Goal: Task Accomplishment & Management: Manage account settings

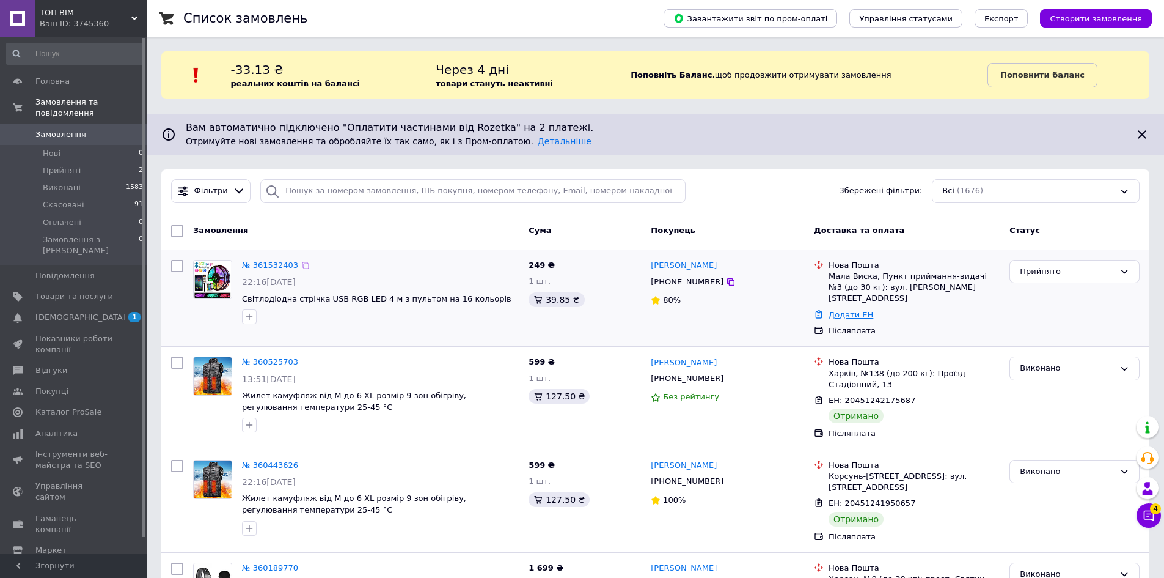
click at [861, 310] on link "Додати ЕН" at bounding box center [851, 314] width 45 height 9
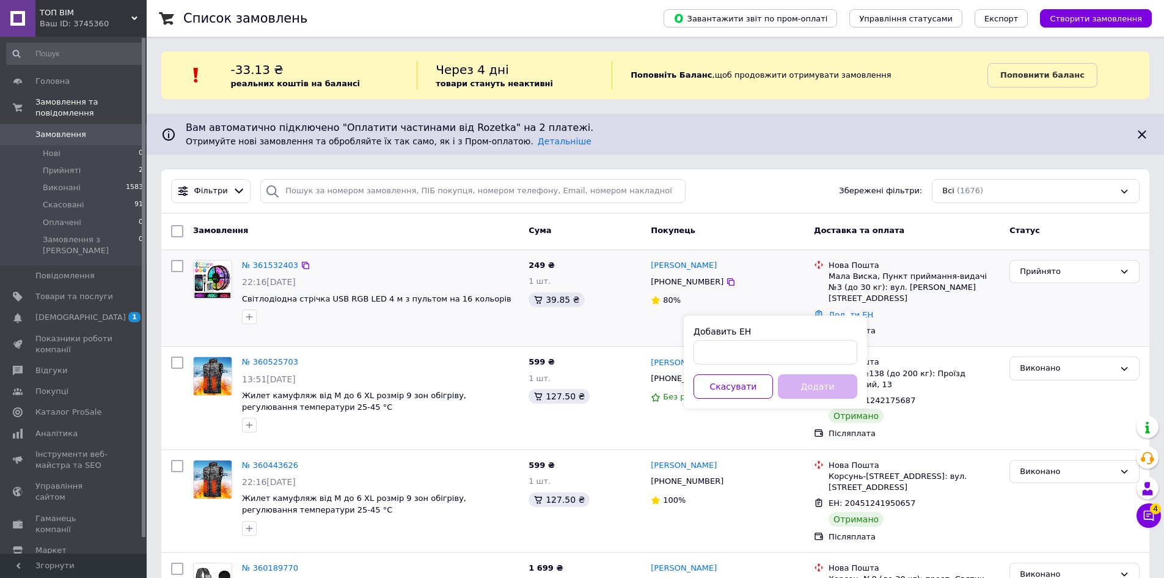
click at [904, 307] on div "Додати ЕН" at bounding box center [914, 315] width 176 height 17
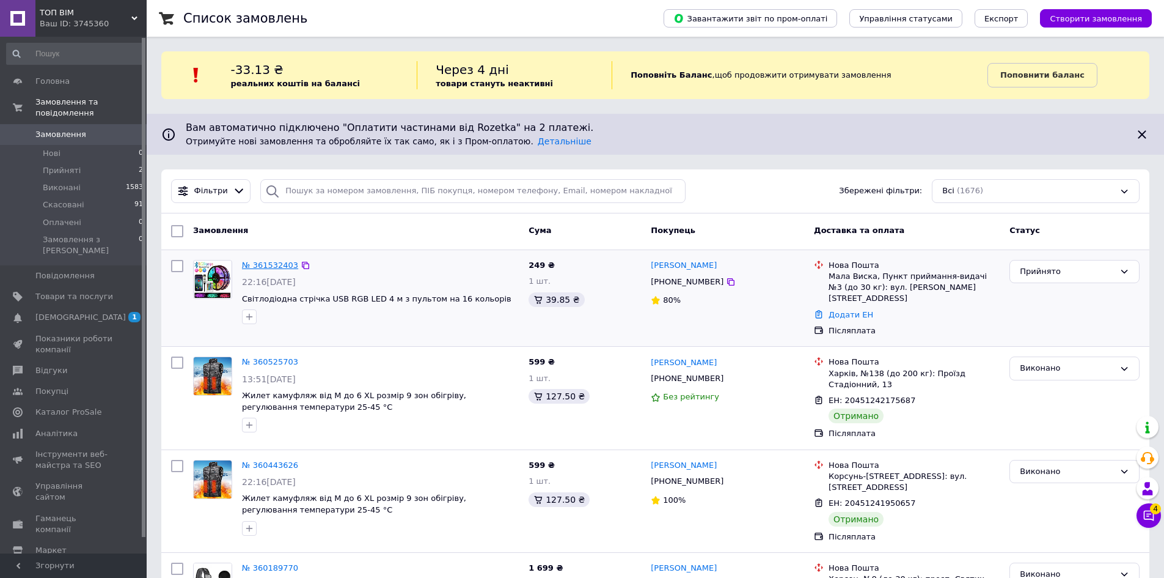
click at [274, 266] on link "№ 361532403" at bounding box center [270, 264] width 56 height 9
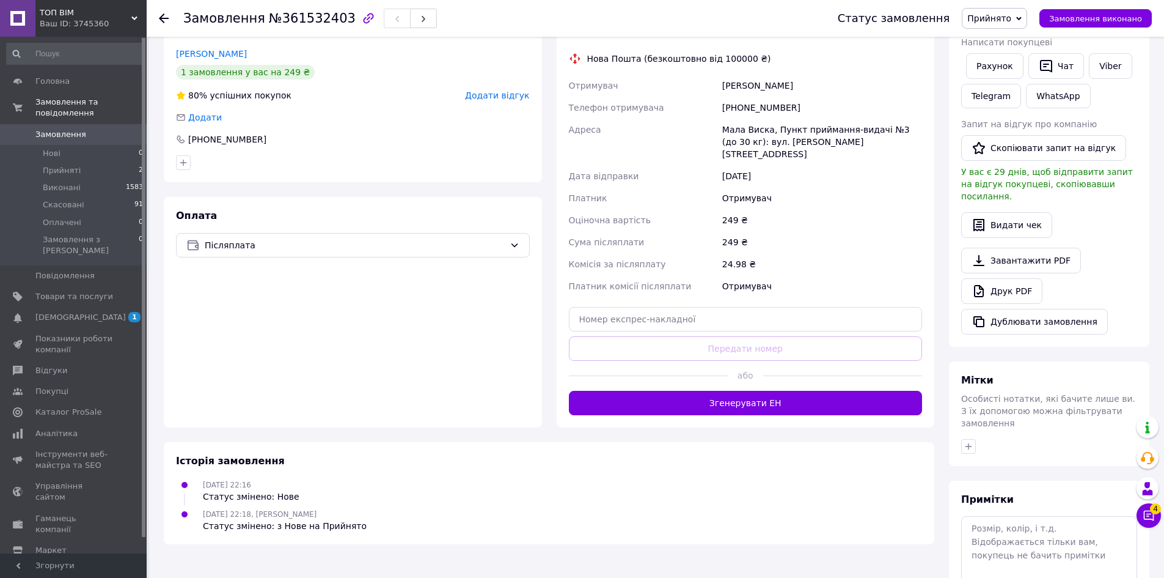
scroll to position [299, 0]
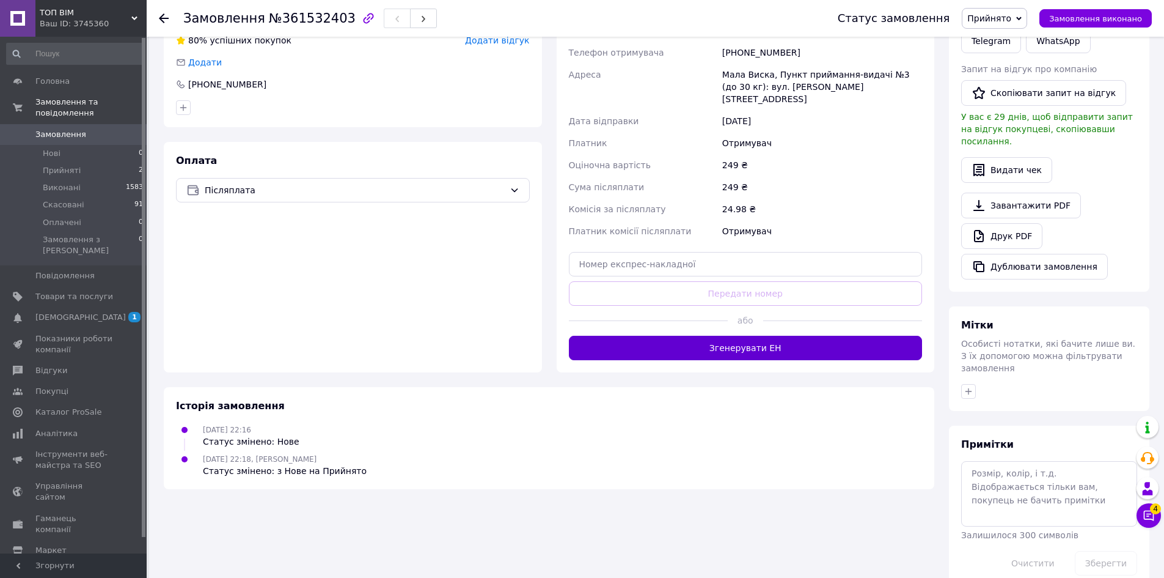
click at [719, 336] on button "Згенерувати ЕН" at bounding box center [746, 348] width 354 height 24
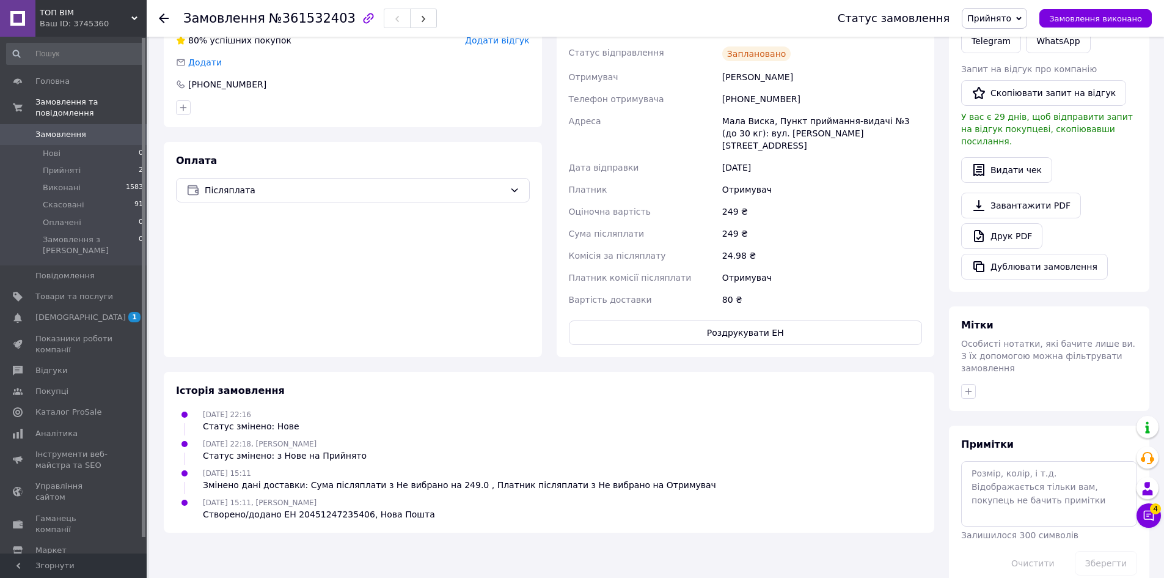
scroll to position [116, 0]
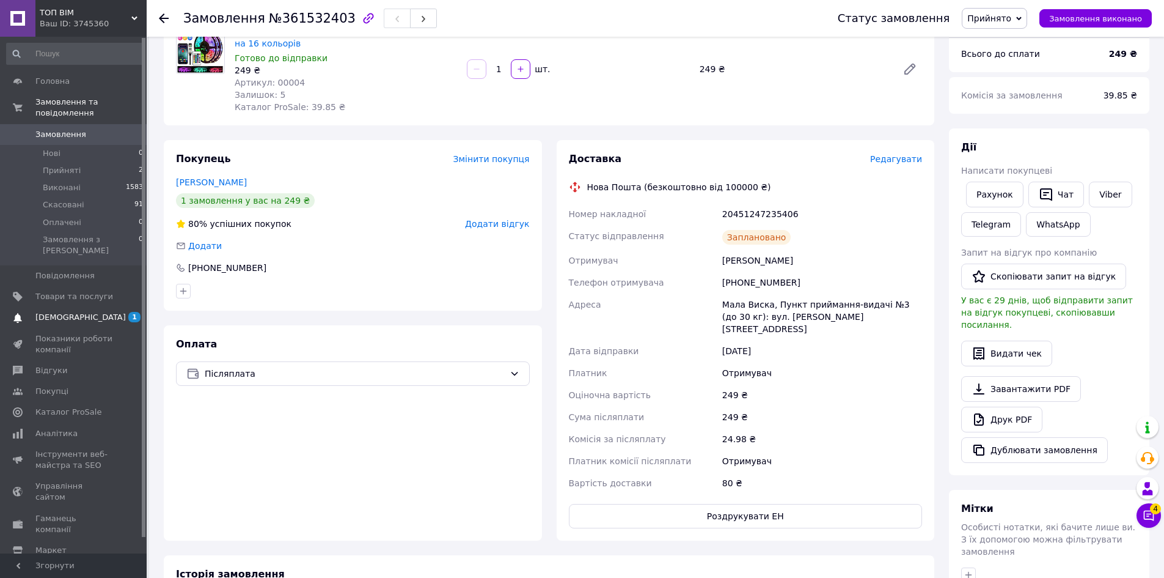
click at [70, 312] on span "[DEMOGRAPHIC_DATA]" at bounding box center [80, 317] width 90 height 11
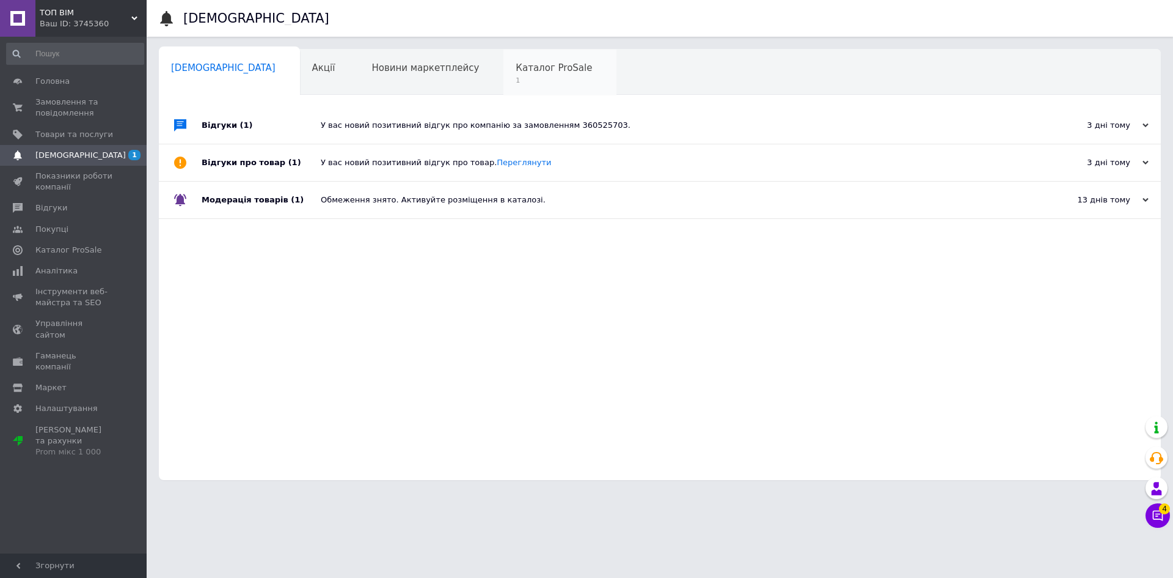
click at [516, 70] on span "Каталог ProSale" at bounding box center [554, 67] width 76 height 11
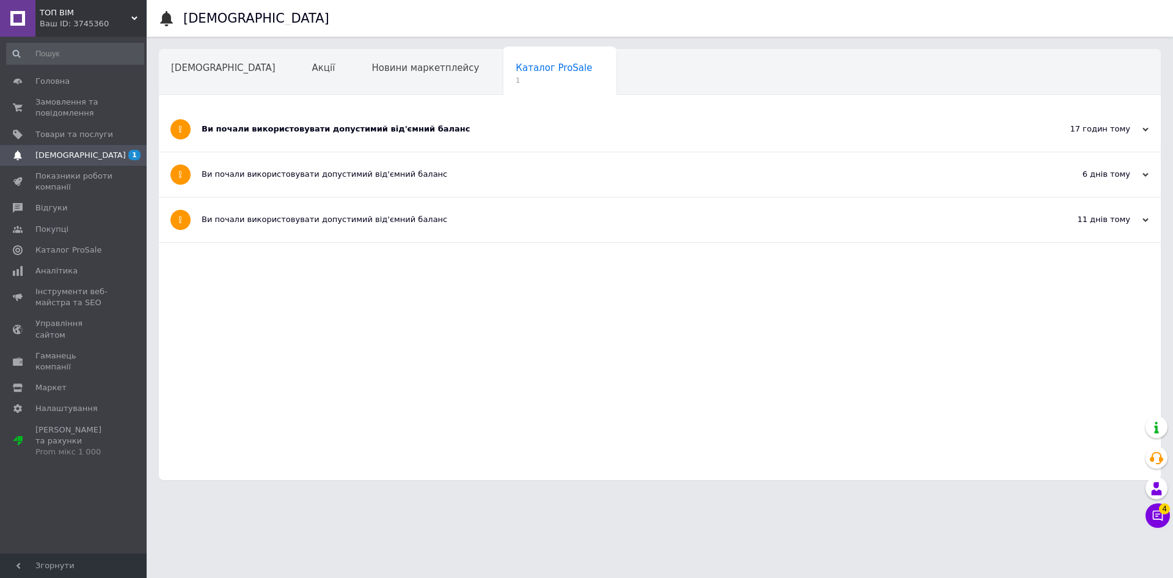
click at [524, 132] on div "Ви почали використовувати допустимий від'ємний баланс" at bounding box center [614, 128] width 825 height 11
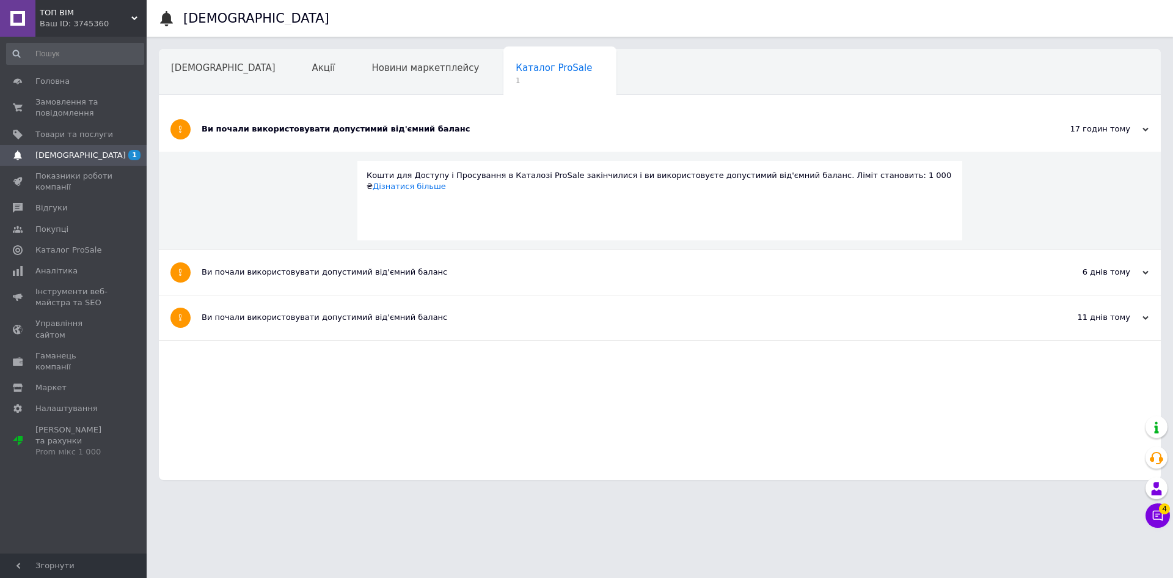
click at [524, 132] on div "Ви почали використовувати допустимий від'ємний баланс" at bounding box center [614, 128] width 825 height 11
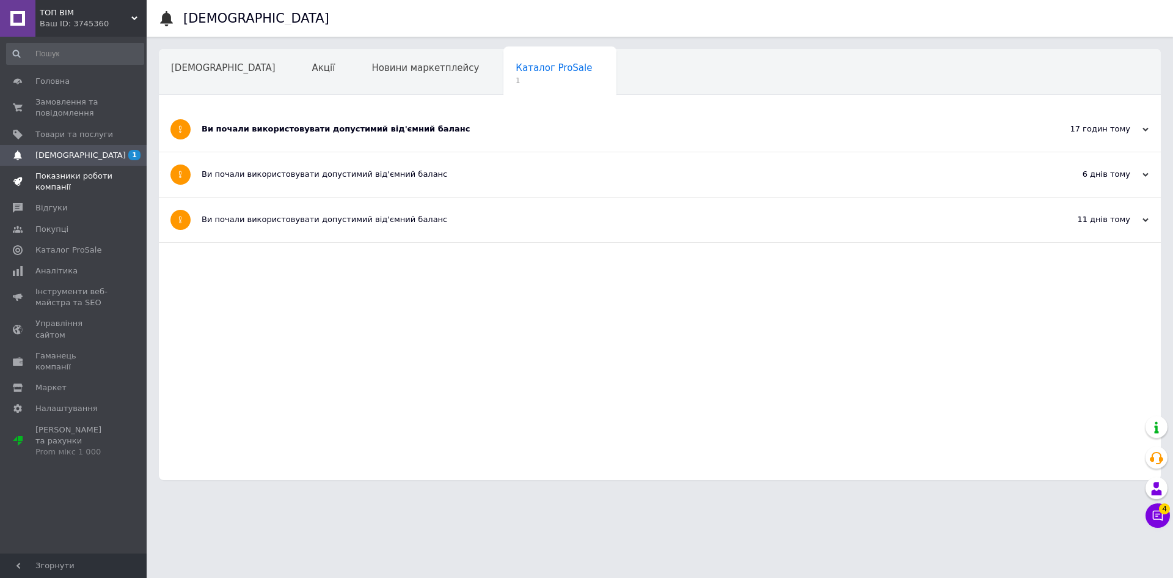
click at [48, 183] on span "Показники роботи компанії" at bounding box center [74, 182] width 78 height 22
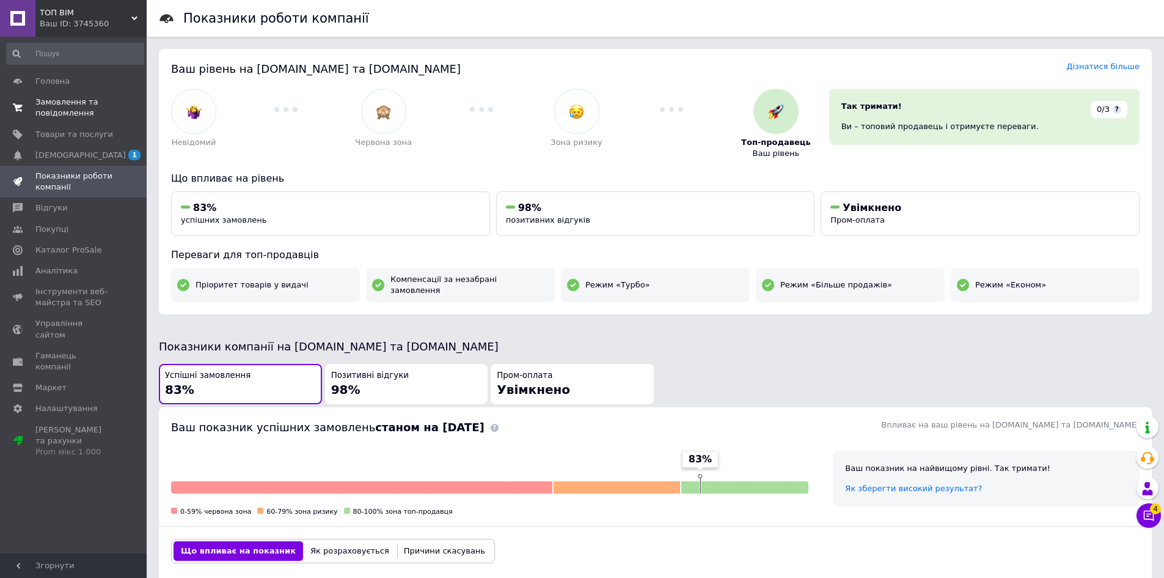
click at [55, 111] on span "Замовлення та повідомлення" at bounding box center [74, 108] width 78 height 22
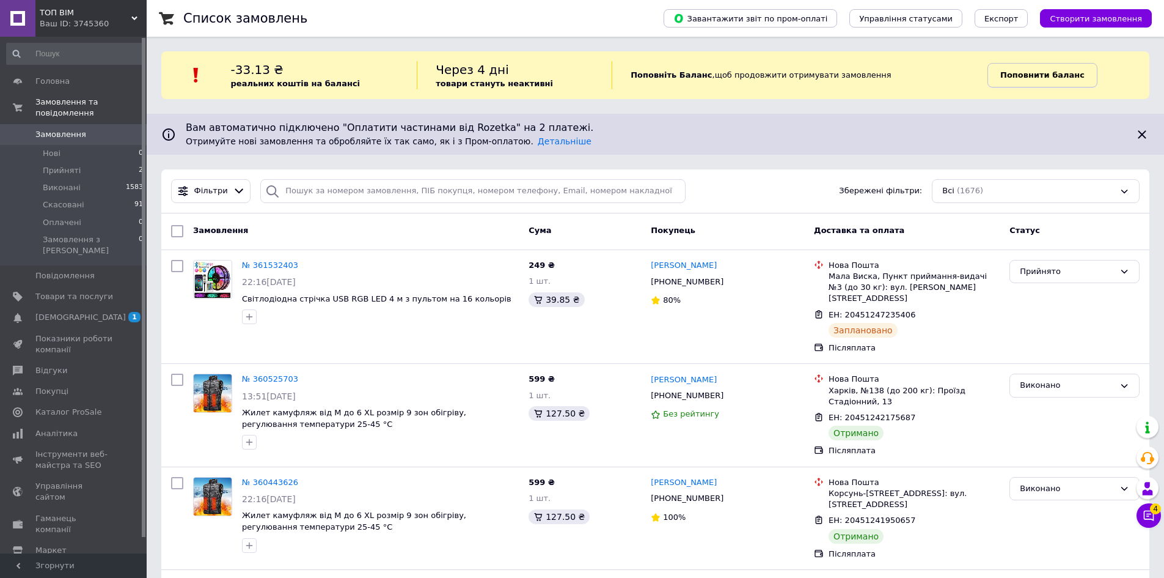
click at [1029, 75] on b "Поповнити баланс" at bounding box center [1042, 74] width 84 height 9
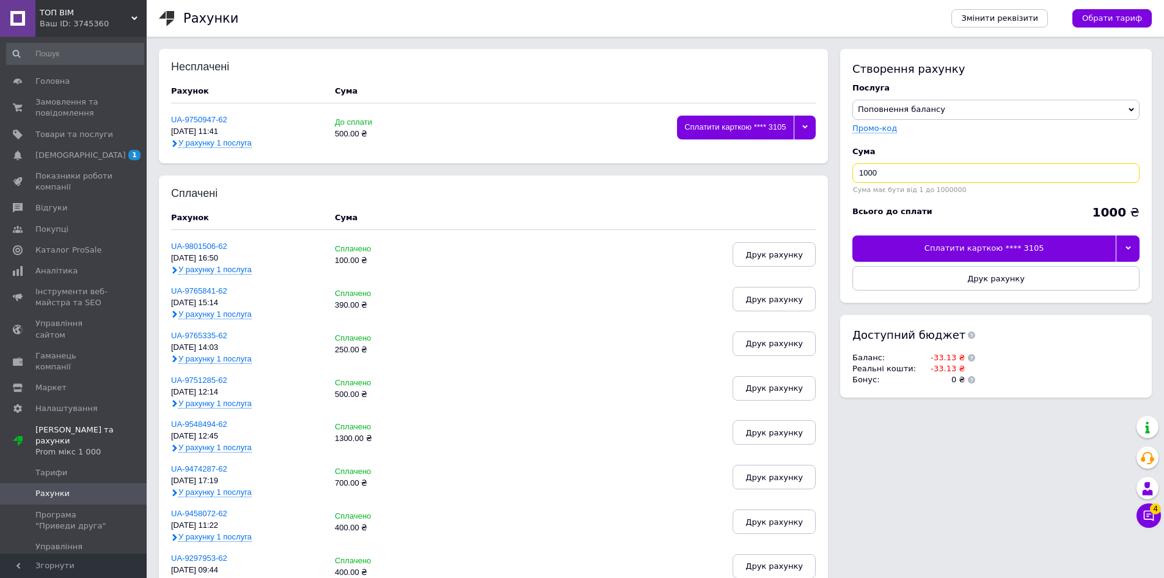
click at [868, 174] on input "1000" at bounding box center [996, 173] width 287 height 20
type input "300"
click at [959, 251] on div "Сплатити карткою **** 3105" at bounding box center [984, 248] width 263 height 26
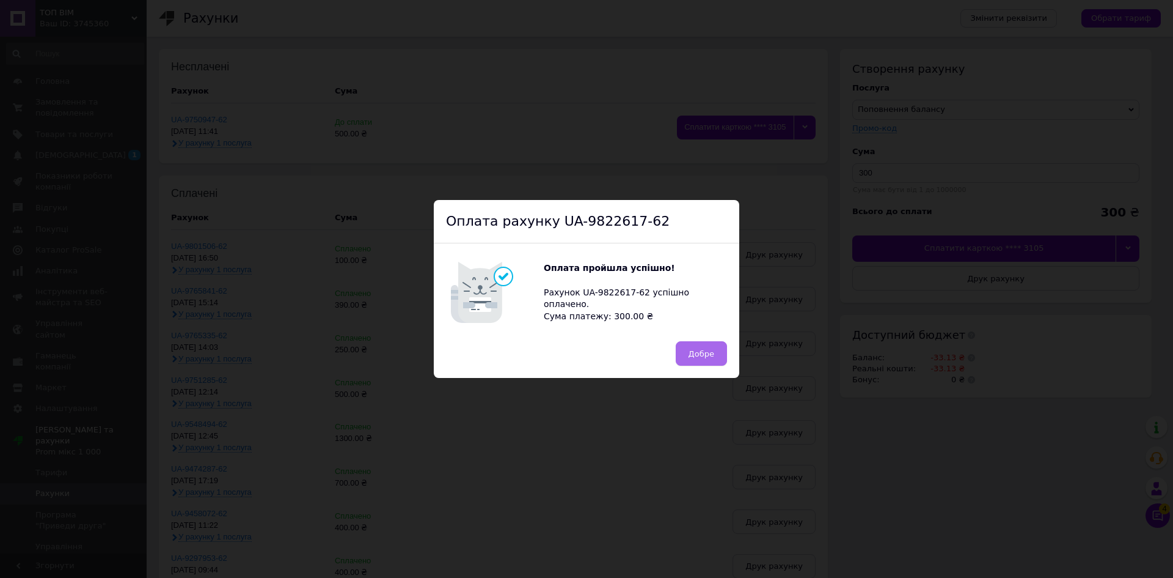
click at [711, 355] on span "Добре" at bounding box center [702, 353] width 26 height 9
